Goal: Go to known website: Access a specific website the user already knows

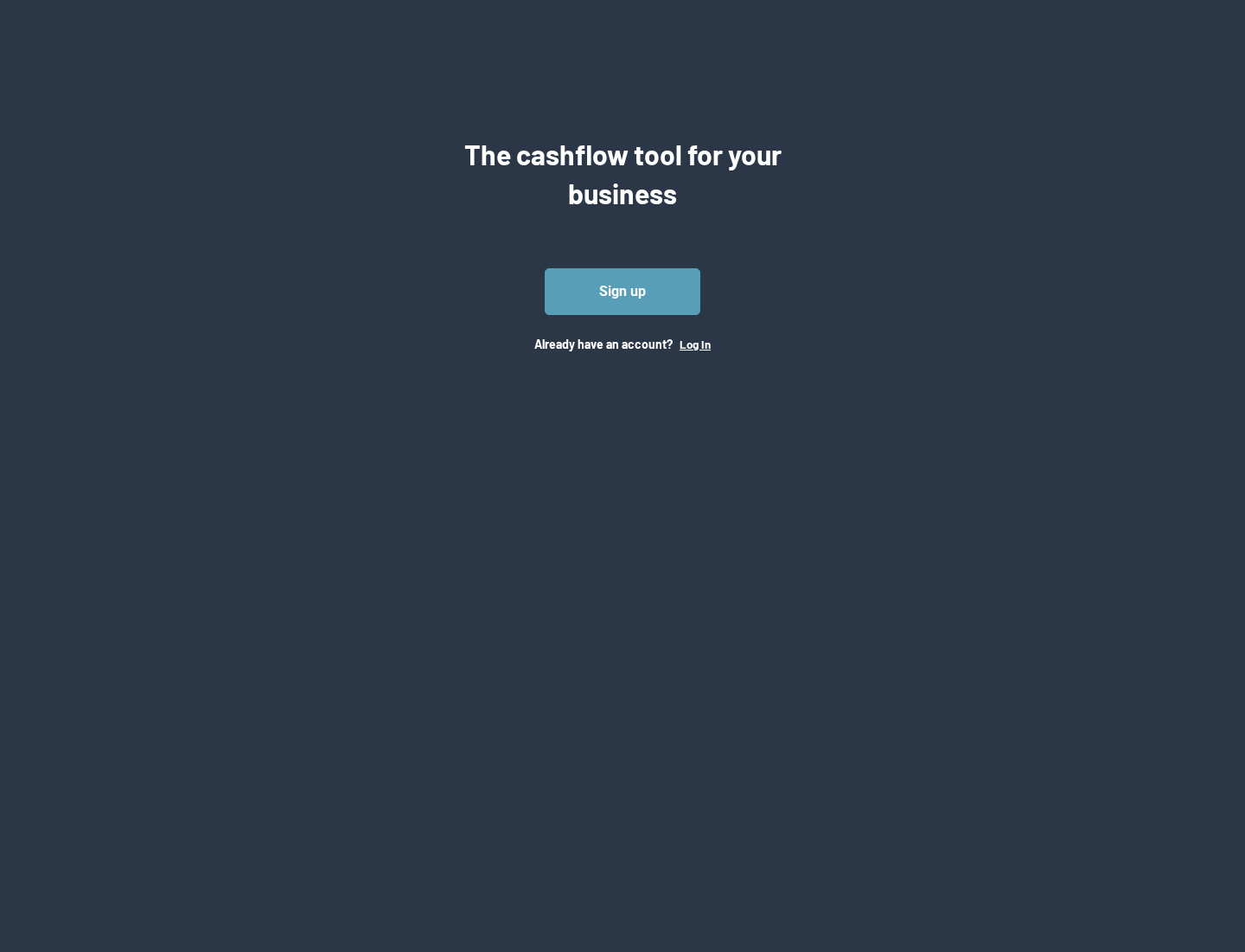
click at [694, 344] on button "Log In" at bounding box center [695, 344] width 31 height 13
